Goal: Check status: Check status

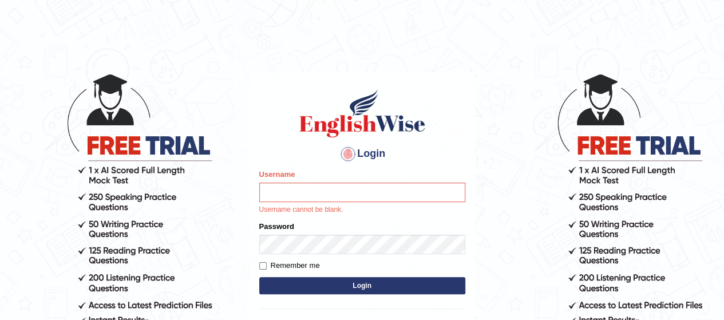
click at [306, 191] on input "Username" at bounding box center [362, 192] width 206 height 19
type input "rim_parramatta"
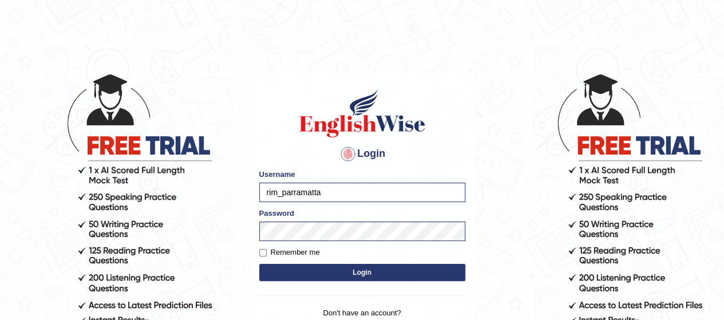
click at [379, 278] on button "Login" at bounding box center [362, 272] width 206 height 17
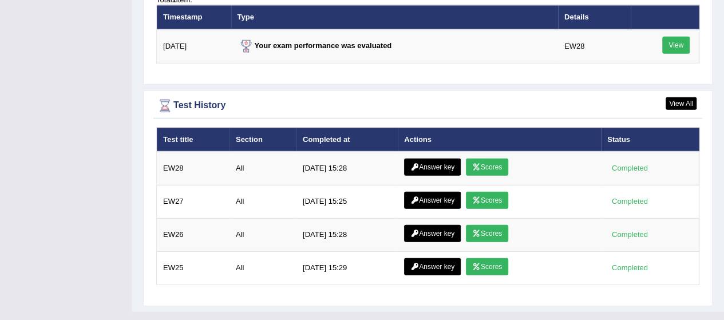
scroll to position [1523, 0]
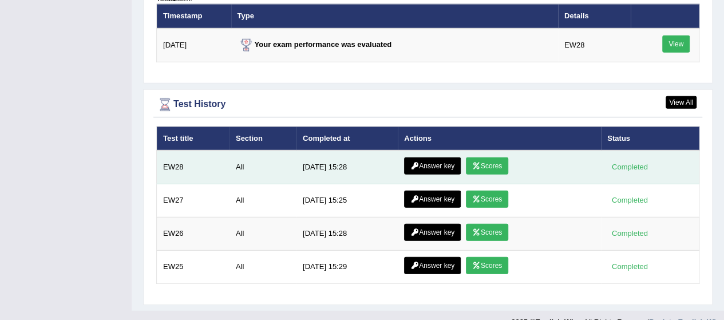
click at [494, 157] on link "Scores" at bounding box center [487, 165] width 42 height 17
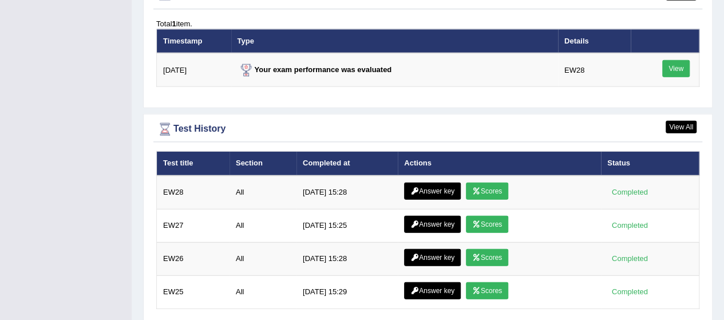
scroll to position [1450, 0]
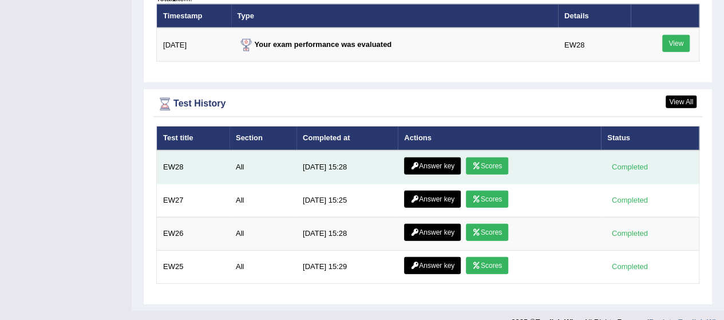
click at [454, 157] on link "Answer key" at bounding box center [432, 165] width 57 height 17
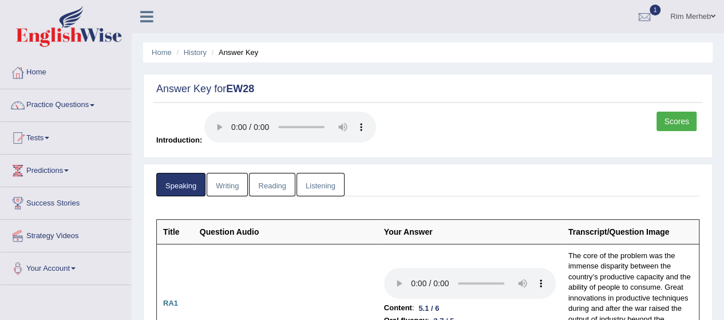
click at [226, 191] on link "Writing" at bounding box center [227, 184] width 41 height 23
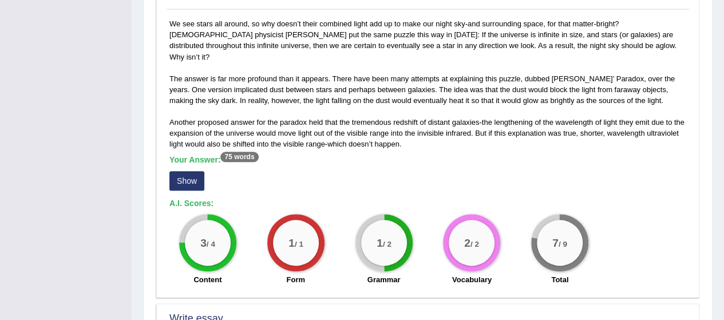
scroll to position [587, 0]
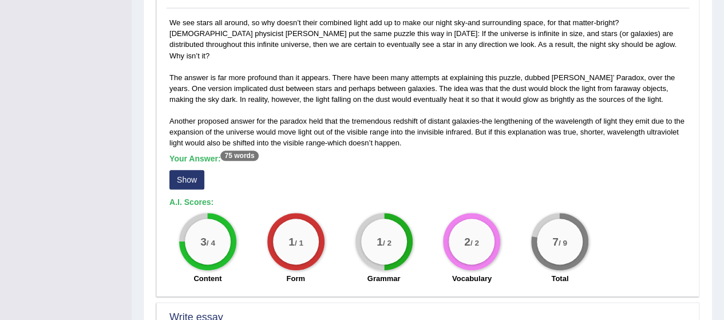
click at [190, 171] on button "Show" at bounding box center [186, 179] width 35 height 19
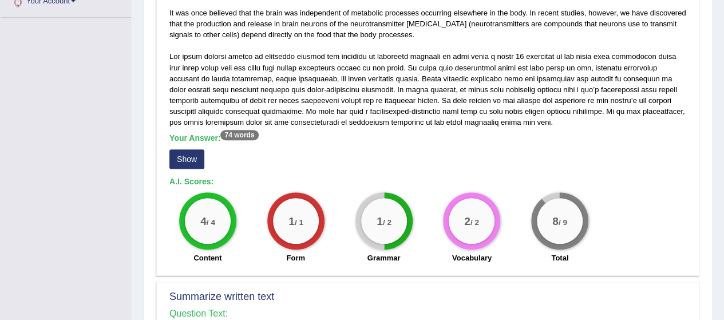
scroll to position [252, 0]
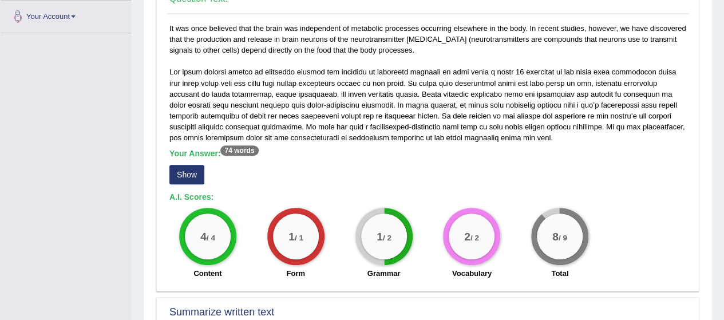
click at [188, 174] on button "Show" at bounding box center [186, 174] width 35 height 19
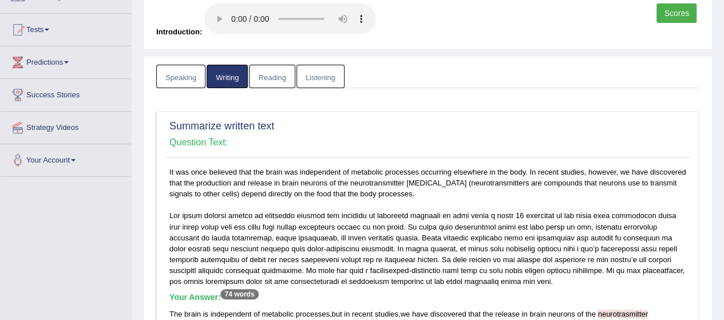
scroll to position [0, 0]
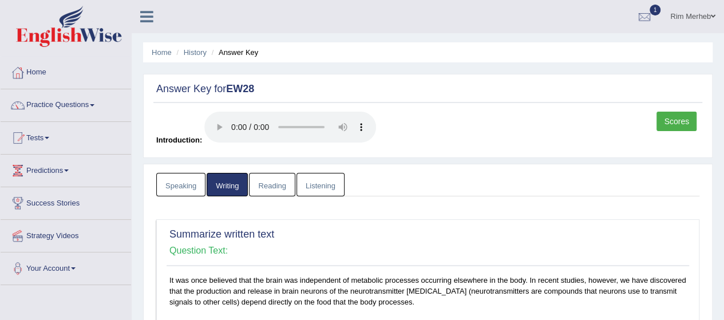
click at [255, 183] on link "Reading" at bounding box center [272, 184] width 46 height 23
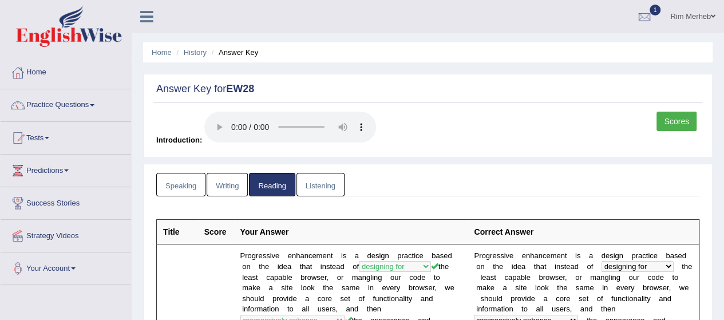
click at [330, 190] on link "Listening" at bounding box center [320, 184] width 48 height 23
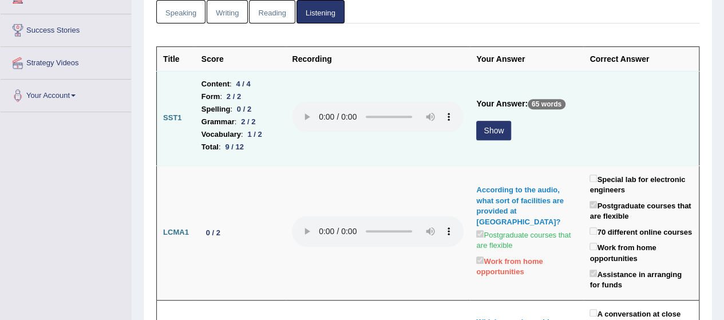
scroll to position [175, 0]
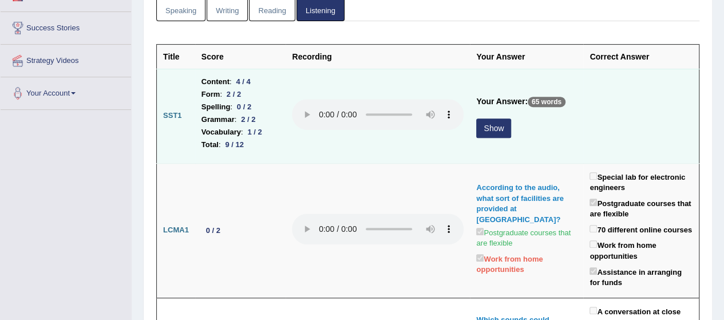
click at [497, 128] on button "Show" at bounding box center [493, 127] width 35 height 19
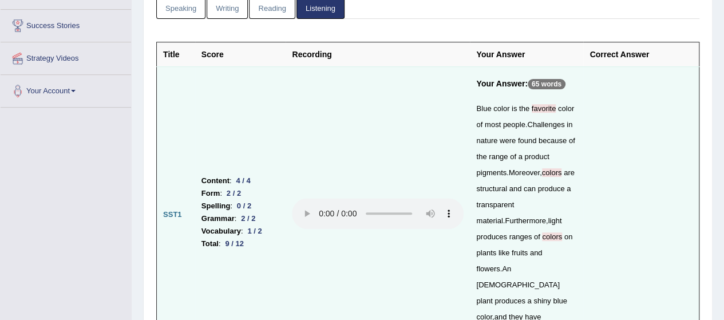
scroll to position [0, 0]
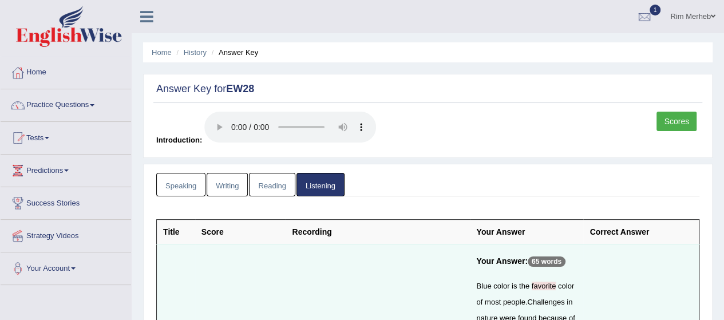
click at [683, 126] on link "Scores" at bounding box center [676, 121] width 40 height 19
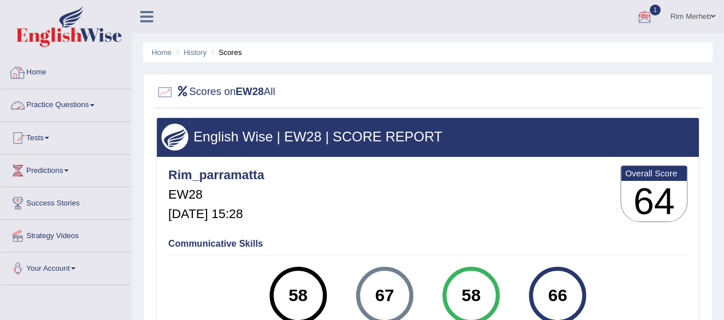
click at [39, 75] on link "Home" at bounding box center [66, 71] width 130 height 29
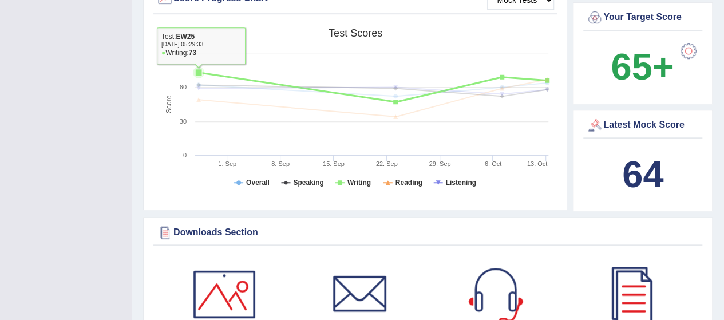
scroll to position [370, 0]
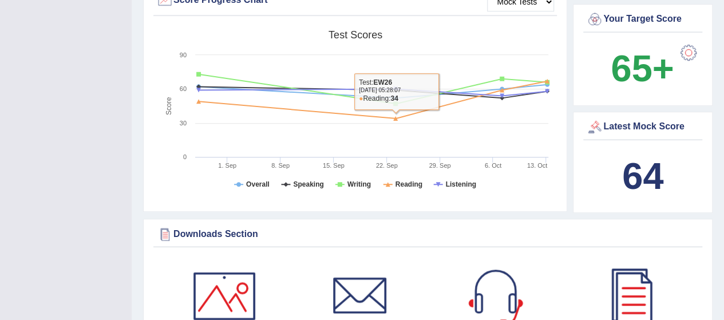
click at [560, 173] on div "Mock Tests Score Progress Chart Created with Highcharts 7.1.2 Score Test scores…" at bounding box center [355, 98] width 424 height 227
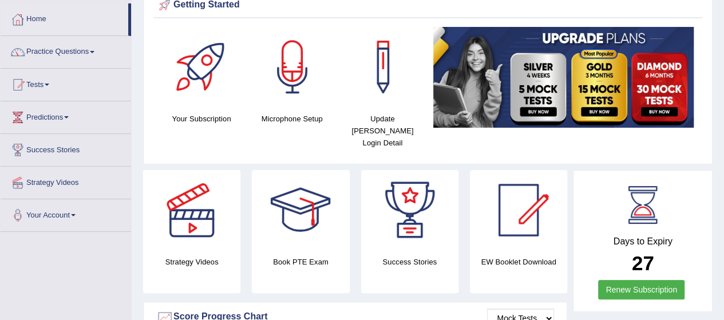
scroll to position [0, 0]
